Goal: Task Accomplishment & Management: Manage account settings

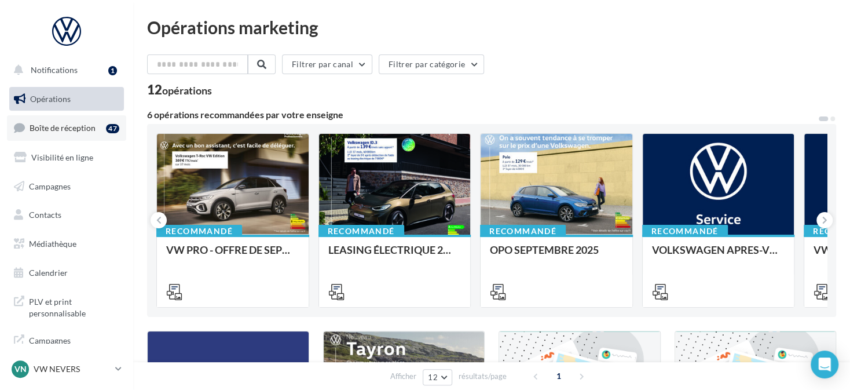
click at [87, 122] on link "Boîte de réception 47" at bounding box center [66, 127] width 119 height 25
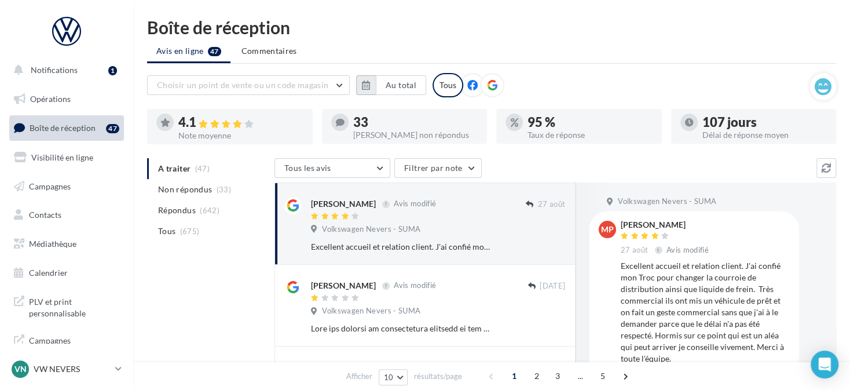
click at [372, 88] on button "button" at bounding box center [366, 85] width 20 height 20
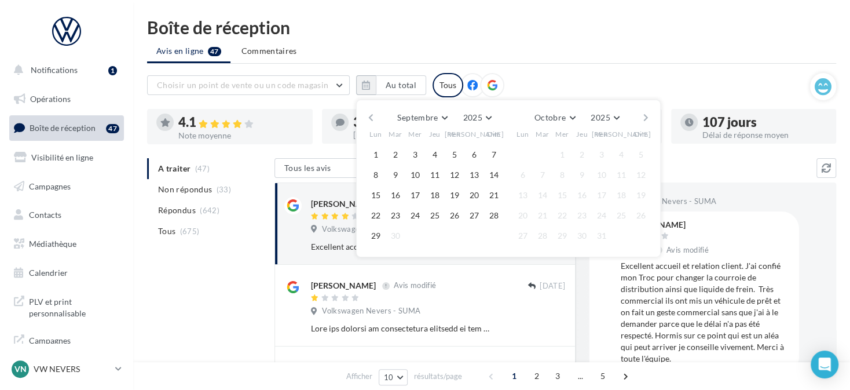
click at [366, 118] on button "button" at bounding box center [371, 117] width 10 height 16
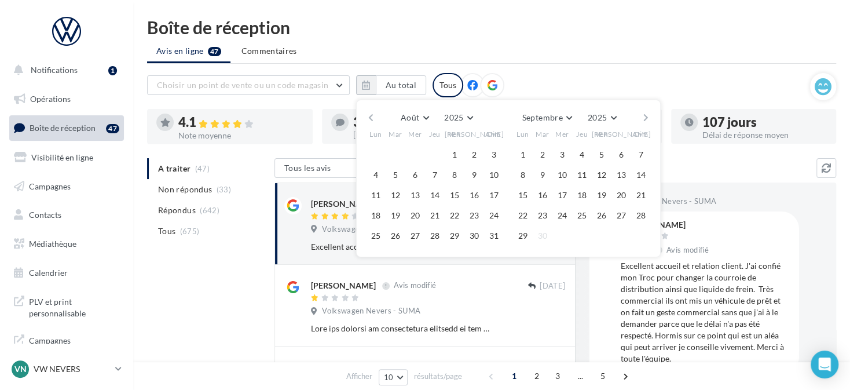
click at [366, 118] on button "button" at bounding box center [371, 117] width 10 height 16
click at [392, 153] on button "1" at bounding box center [395, 154] width 17 height 17
click at [643, 115] on button "button" at bounding box center [646, 117] width 10 height 16
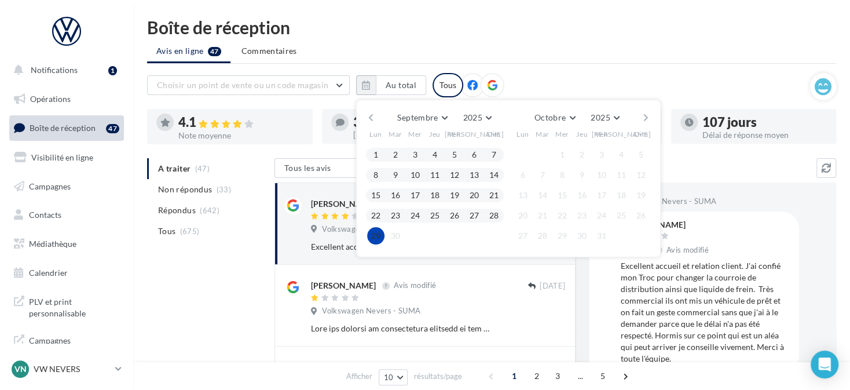
click at [374, 232] on button "29" at bounding box center [375, 235] width 17 height 17
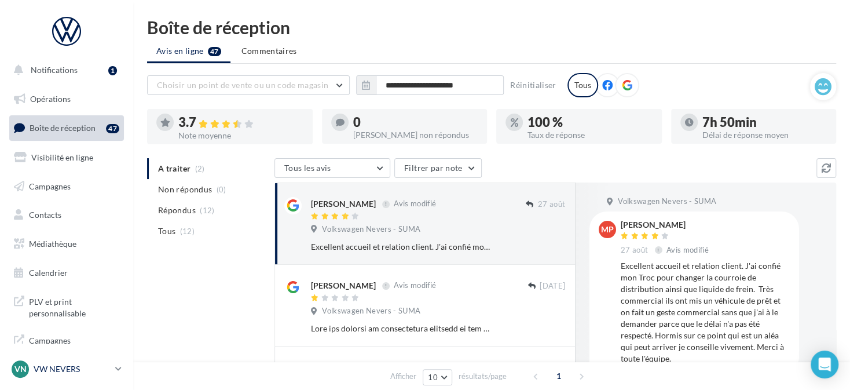
click at [108, 370] on p "VW NEVERS" at bounding box center [72, 369] width 77 height 12
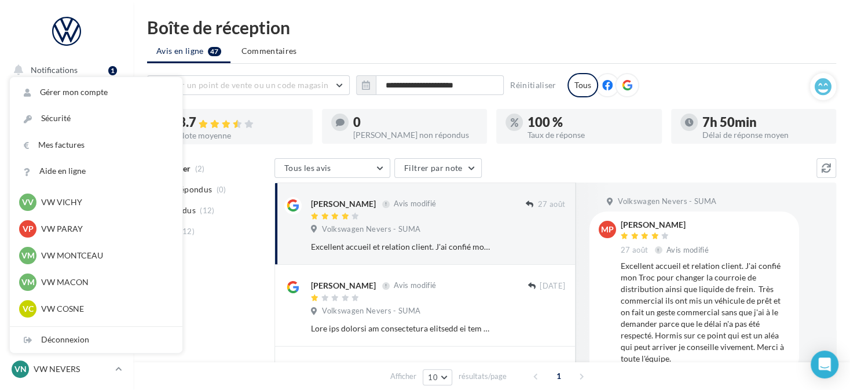
scroll to position [405, 0]
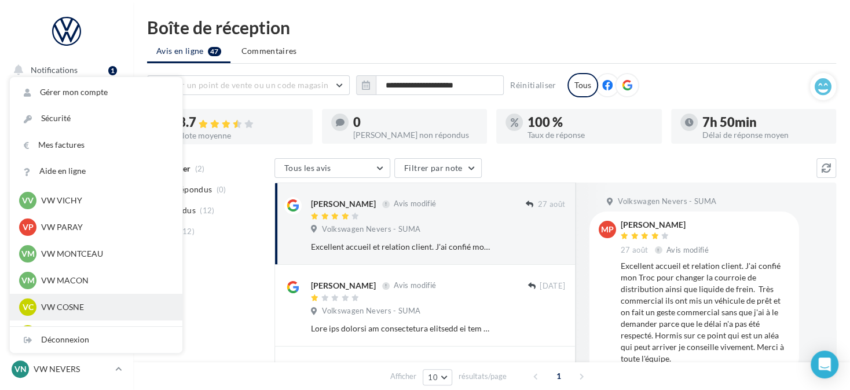
click at [83, 304] on p "VW COSNE" at bounding box center [104, 307] width 127 height 12
